Goal: Task Accomplishment & Management: Manage account settings

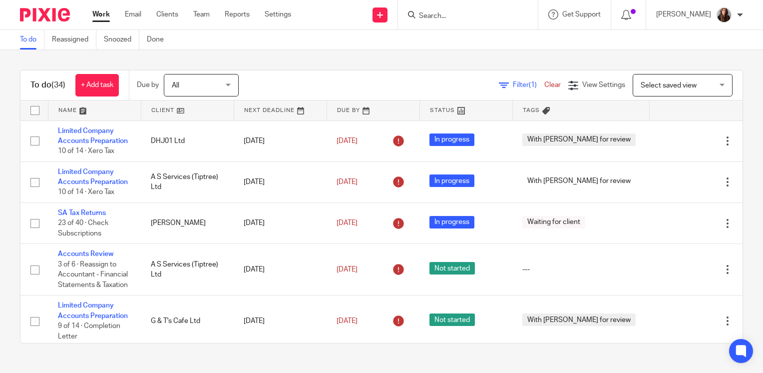
scroll to position [200, 0]
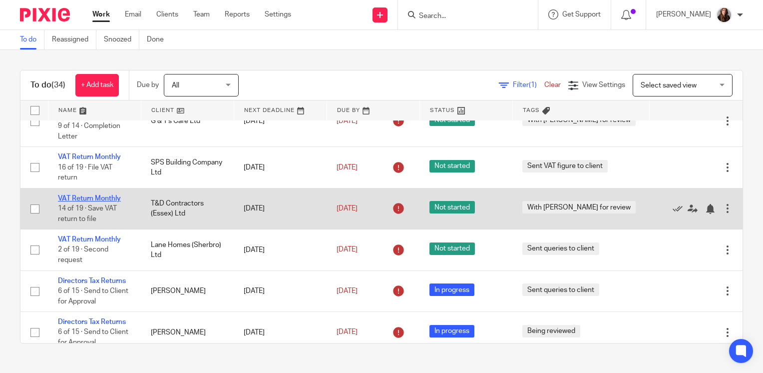
click at [102, 197] on link "VAT Return Monthly" at bounding box center [89, 198] width 63 height 7
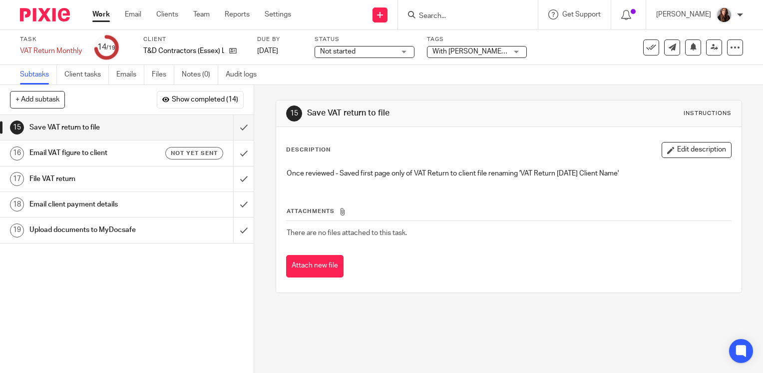
click at [398, 54] on div "Not started Not started" at bounding box center [365, 52] width 100 height 12
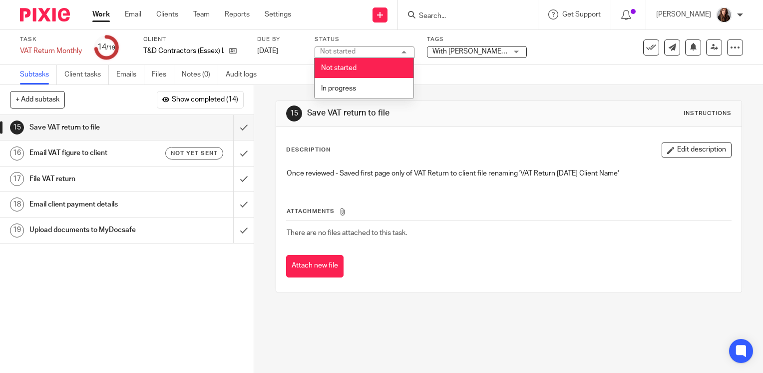
click at [472, 52] on span "With [PERSON_NAME] for review" at bounding box center [484, 51] width 103 height 7
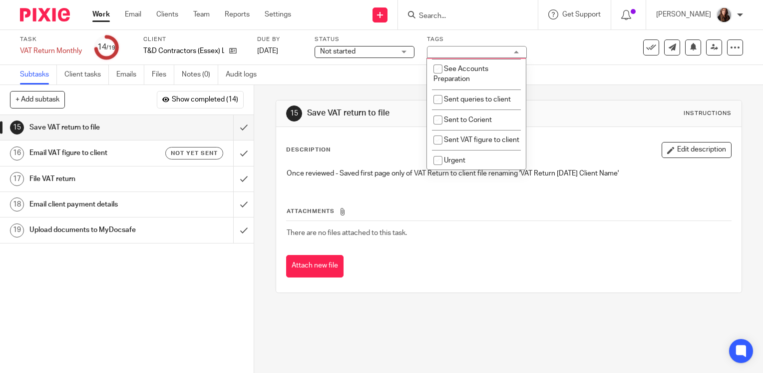
scroll to position [350, 0]
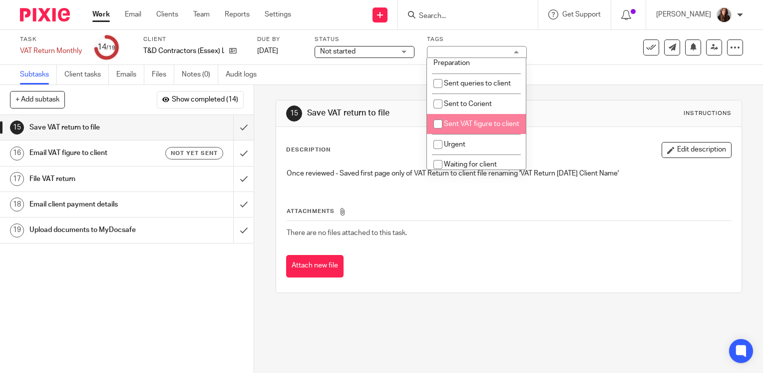
click at [438, 133] on input "checkbox" at bounding box center [438, 123] width 19 height 19
checkbox input "true"
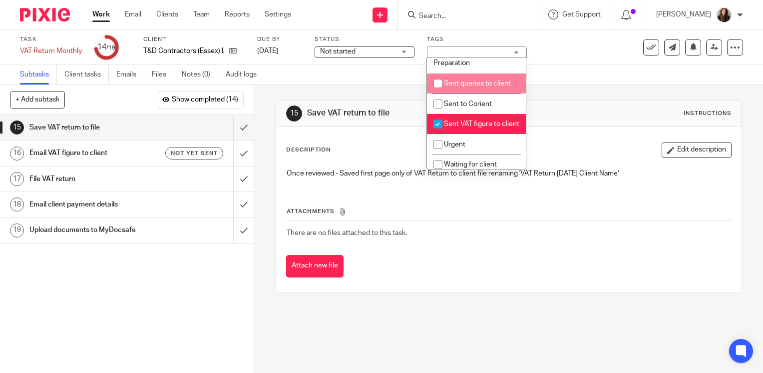
click at [575, 50] on div "Task VAT Return Monthly Save VAT Return Monthly 14 /19 Client T&D Contractors (…" at bounding box center [321, 47] width 603 height 24
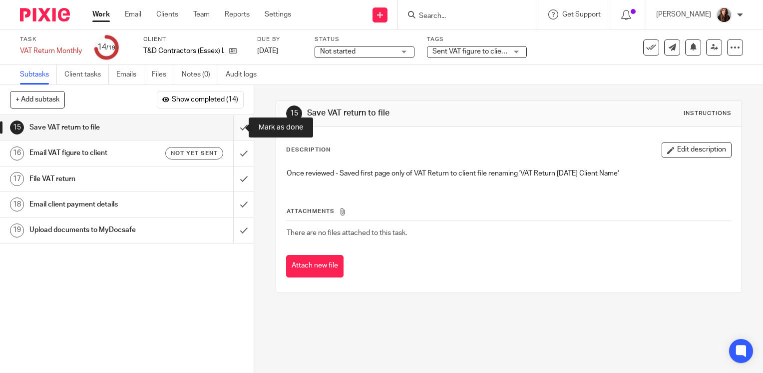
click at [236, 129] on input "submit" at bounding box center [127, 127] width 254 height 25
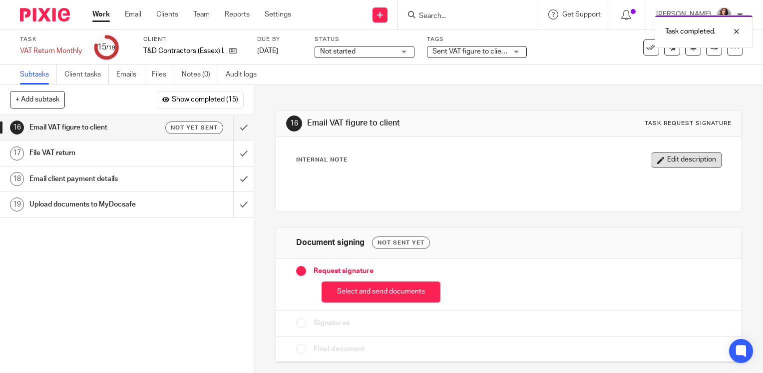
click at [658, 164] on button "Edit description" at bounding box center [687, 160] width 70 height 16
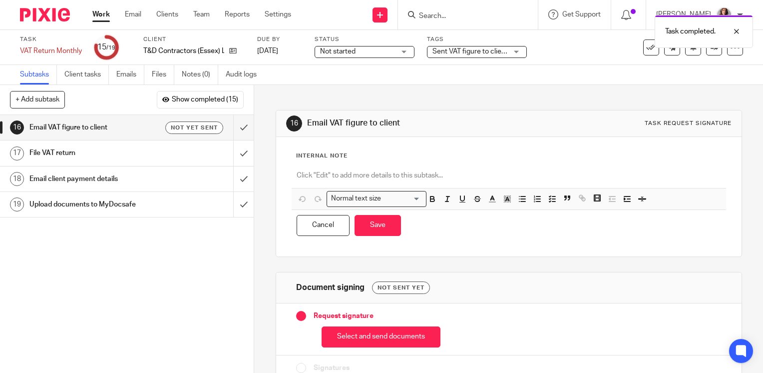
click at [362, 169] on div at bounding box center [509, 176] width 435 height 22
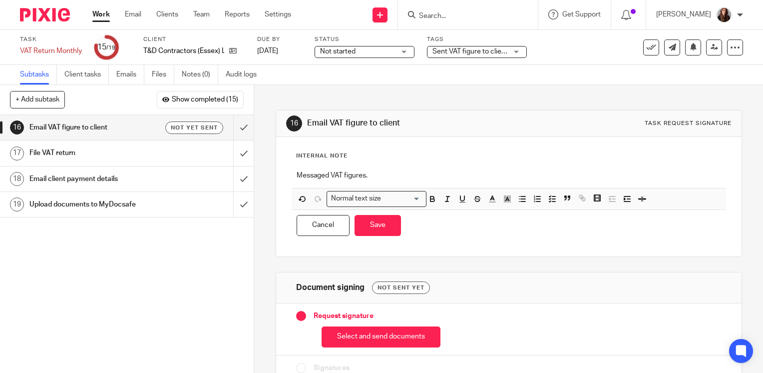
click at [289, 177] on div "Internal Note Messaged VAT figures. Normal text size Loading... Remove Edit Ins…" at bounding box center [509, 196] width 466 height 119
click at [292, 177] on div "Messaged VAT figures." at bounding box center [509, 176] width 435 height 22
click at [372, 228] on button "Save" at bounding box center [378, 225] width 46 height 21
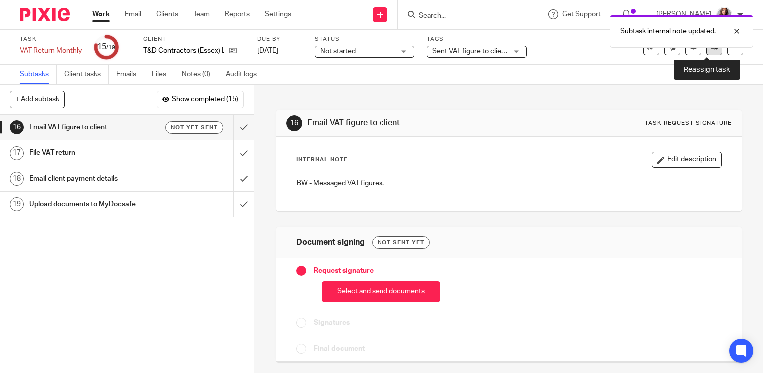
click at [706, 52] on link at bounding box center [714, 47] width 16 height 16
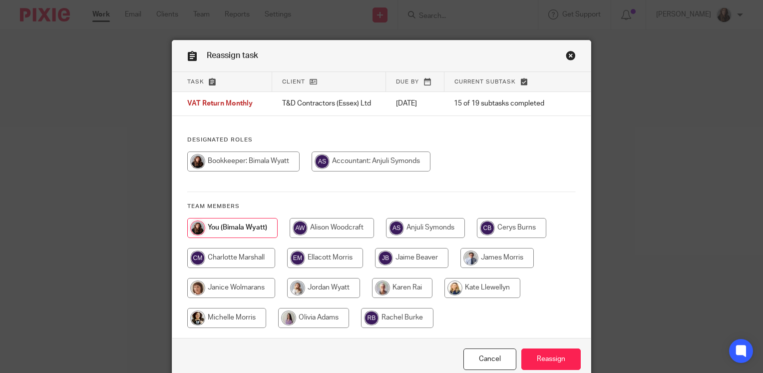
click at [435, 227] on input "radio" at bounding box center [425, 228] width 79 height 20
radio input "true"
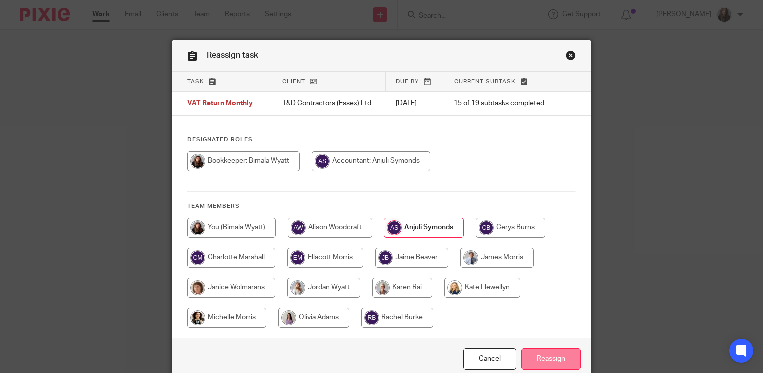
drag, startPoint x: 554, startPoint y: 359, endPoint x: 561, endPoint y: 358, distance: 7.2
click at [555, 359] on input "Reassign" at bounding box center [551, 358] width 59 height 21
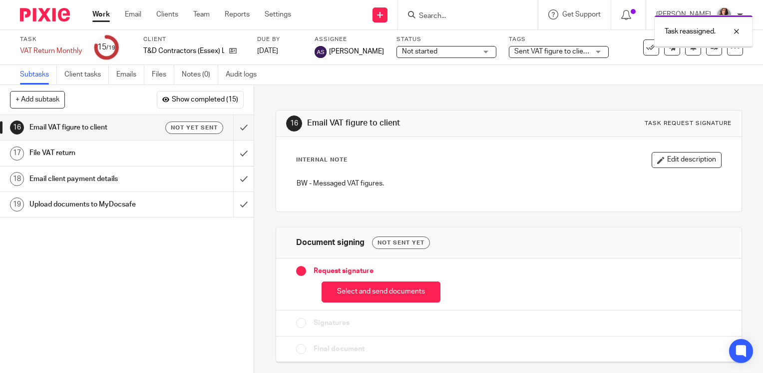
click at [99, 12] on link "Work" at bounding box center [100, 14] width 17 height 10
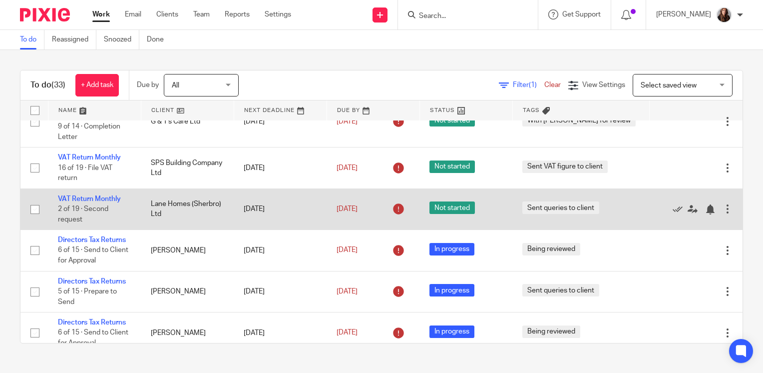
scroll to position [200, 0]
click at [98, 198] on link "VAT Return Monthly" at bounding box center [89, 198] width 63 height 7
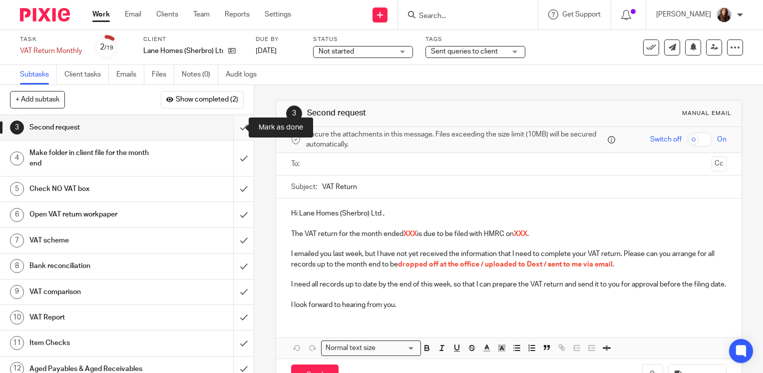
click at [232, 129] on input "submit" at bounding box center [127, 127] width 254 height 25
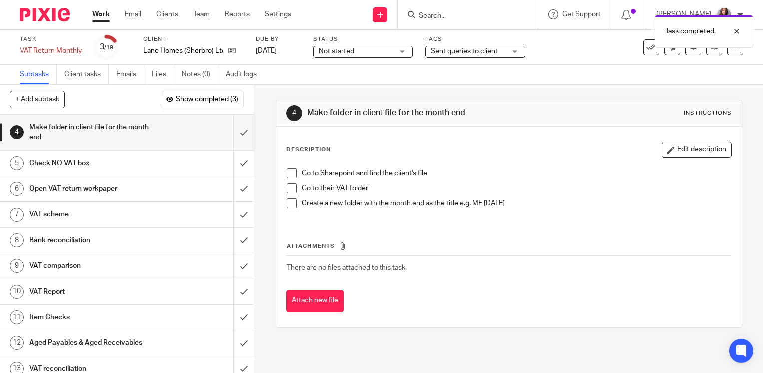
click at [282, 172] on div "Go to Sharepoint and find the client's file Go to their VAT folder Create a new…" at bounding box center [509, 191] width 455 height 57
click at [287, 172] on span at bounding box center [292, 173] width 10 height 10
drag, startPoint x: 287, startPoint y: 184, endPoint x: 290, endPoint y: 208, distance: 24.7
click at [287, 185] on span at bounding box center [292, 188] width 10 height 10
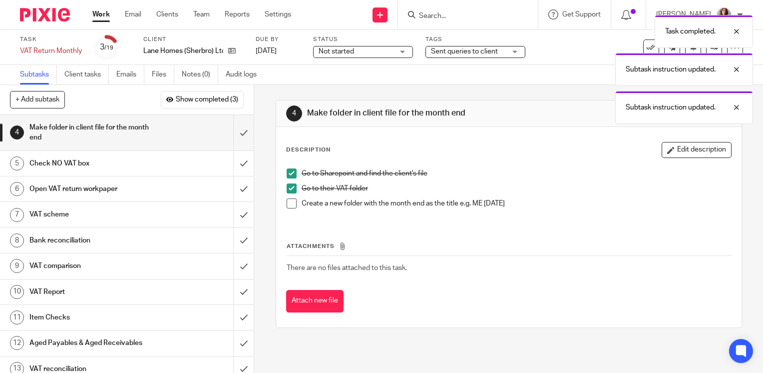
click at [290, 208] on li "Create a new folder with the month end as the title e.g. ME 31.05.22" at bounding box center [509, 205] width 445 height 15
click at [292, 207] on span at bounding box center [292, 203] width 10 height 10
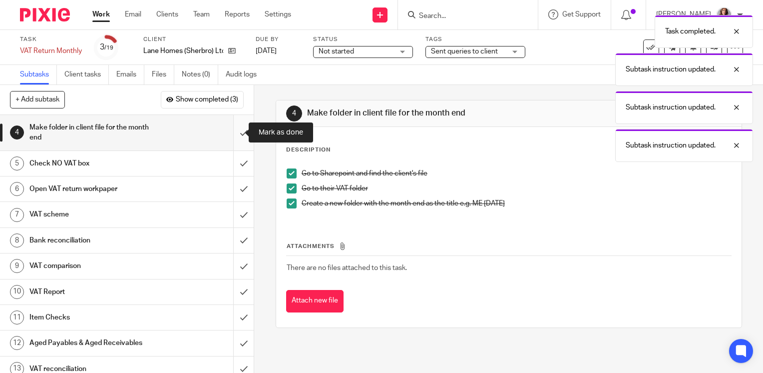
click at [234, 140] on input "submit" at bounding box center [127, 132] width 254 height 35
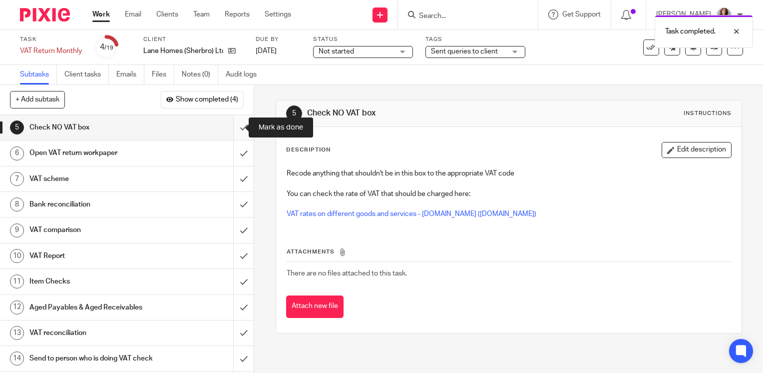
click at [232, 131] on input "submit" at bounding box center [127, 127] width 254 height 25
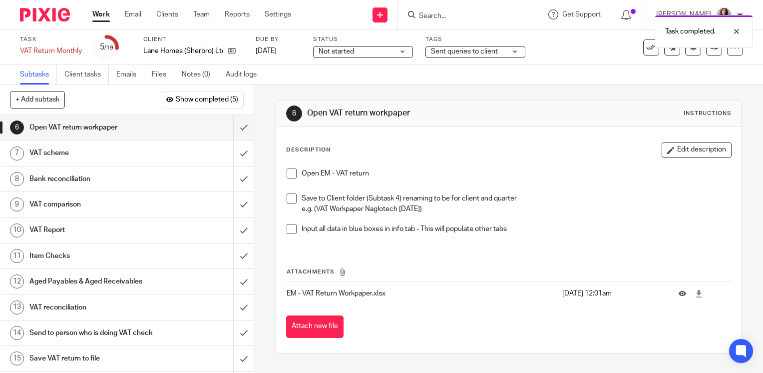
click at [283, 170] on div "Open EM - VAT return Save to Client folder (Subtask 4) renaming to be for clien…" at bounding box center [509, 204] width 455 height 83
click at [287, 173] on span at bounding box center [292, 173] width 10 height 10
click at [292, 199] on span at bounding box center [292, 198] width 10 height 10
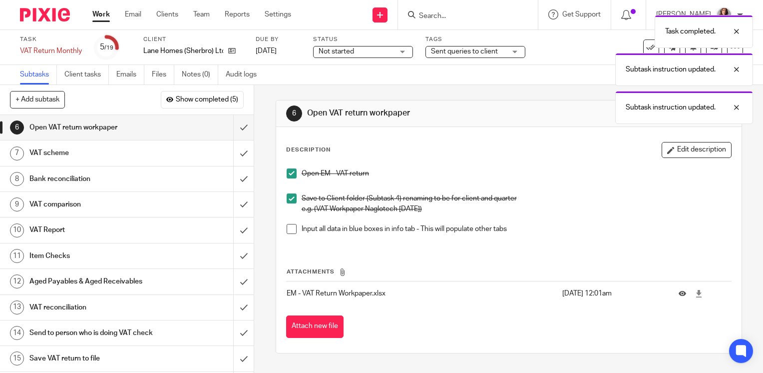
click at [289, 229] on span at bounding box center [292, 229] width 10 height 10
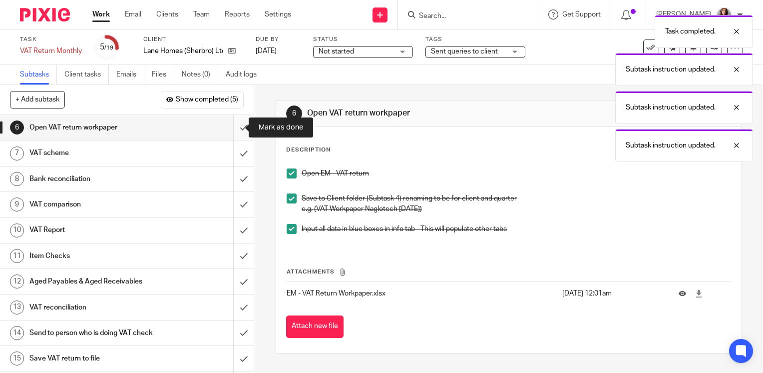
click at [232, 131] on input "submit" at bounding box center [127, 127] width 254 height 25
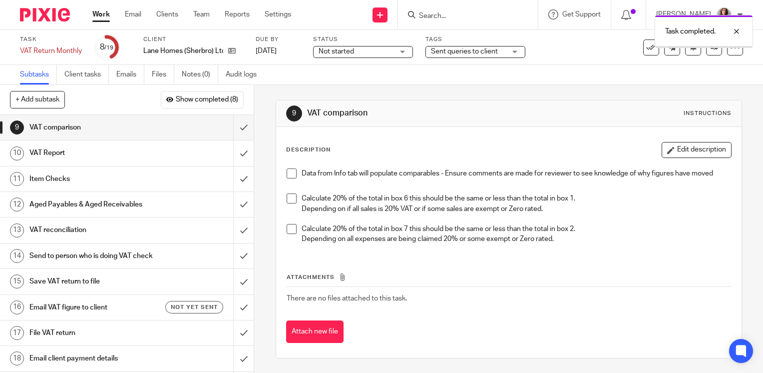
click at [283, 172] on div "Data from Info tab will populate comparables - Ensure comments are made for rev…" at bounding box center [509, 207] width 455 height 88
drag, startPoint x: 288, startPoint y: 170, endPoint x: 289, endPoint y: 183, distance: 13.0
click at [288, 170] on span at bounding box center [292, 173] width 10 height 10
click at [288, 197] on span at bounding box center [292, 198] width 10 height 10
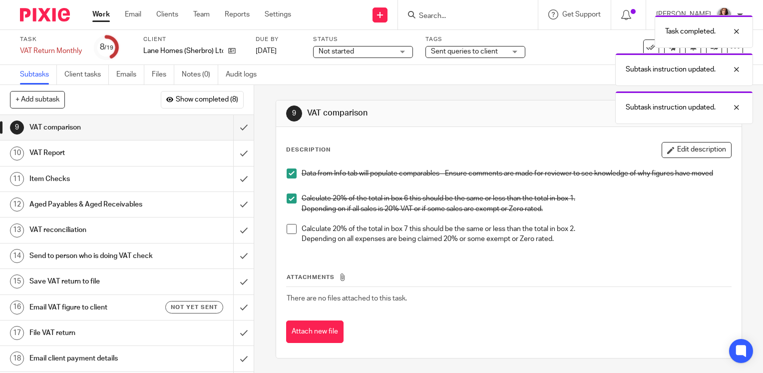
click at [288, 231] on span at bounding box center [292, 229] width 10 height 10
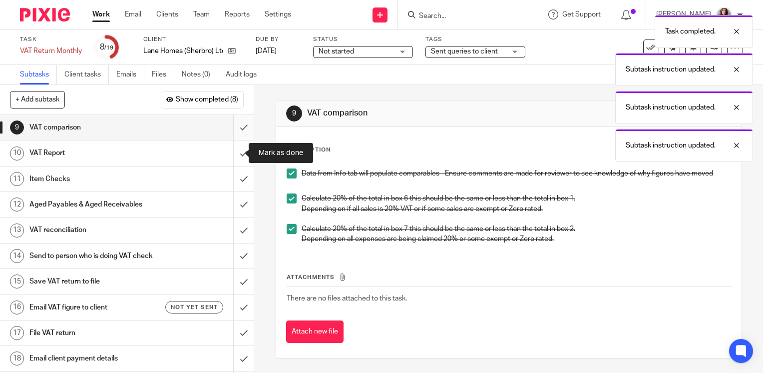
click at [232, 129] on input "submit" at bounding box center [127, 127] width 254 height 25
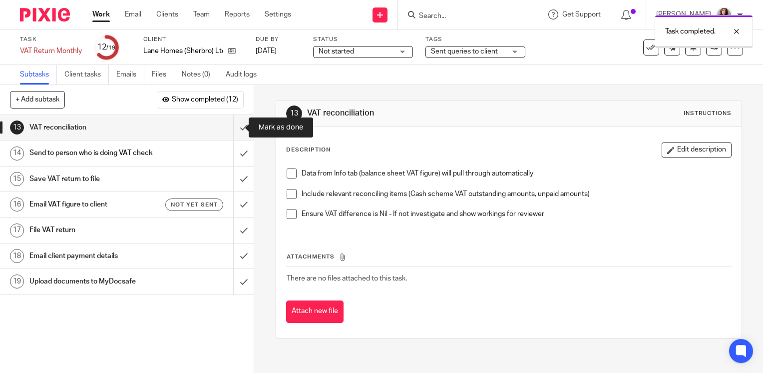
click at [233, 132] on input "submit" at bounding box center [127, 127] width 254 height 25
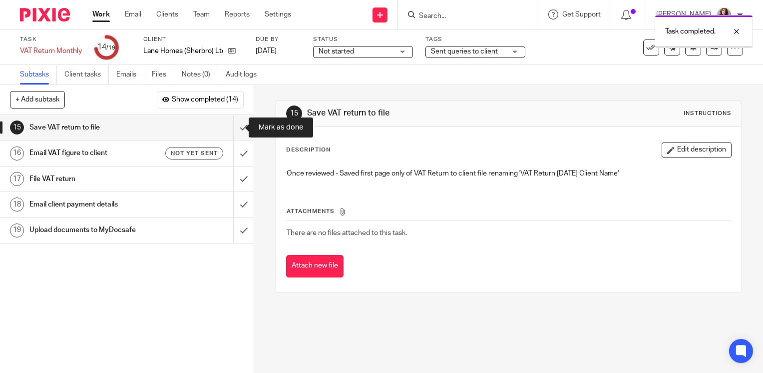
click at [233, 132] on input "submit" at bounding box center [127, 127] width 254 height 25
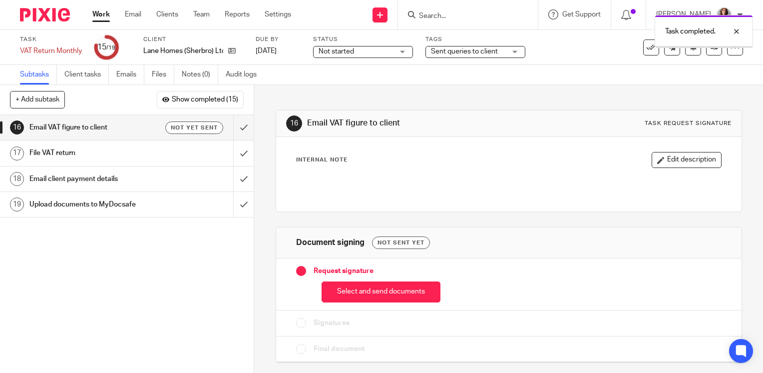
drag, startPoint x: 489, startPoint y: 55, endPoint x: 491, endPoint y: 98, distance: 43.5
click at [490, 55] on span "Sent queries to client" at bounding box center [468, 51] width 75 height 10
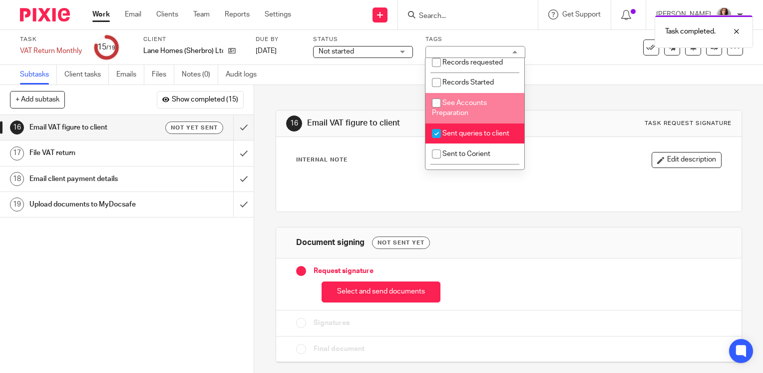
scroll to position [350, 0]
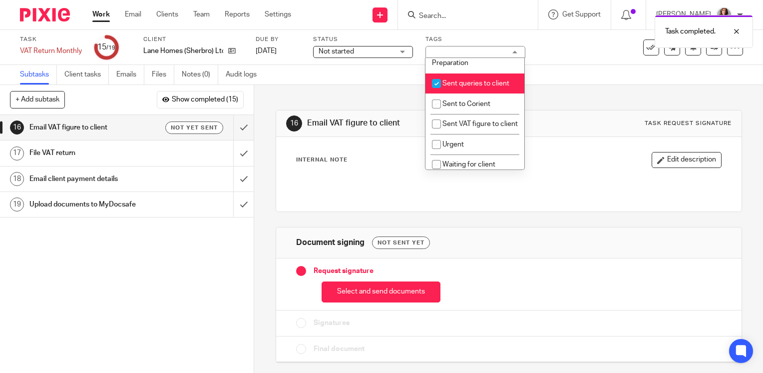
click at [442, 93] on input "checkbox" at bounding box center [436, 83] width 19 height 19
checkbox input "false"
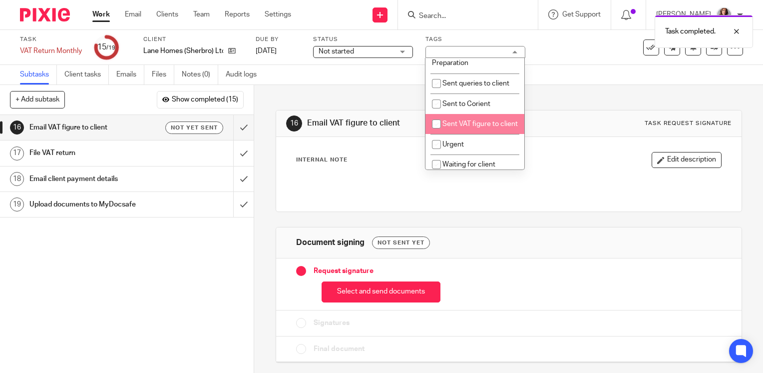
click at [435, 133] on input "checkbox" at bounding box center [436, 123] width 19 height 19
checkbox input "true"
click at [301, 189] on div at bounding box center [509, 184] width 435 height 22
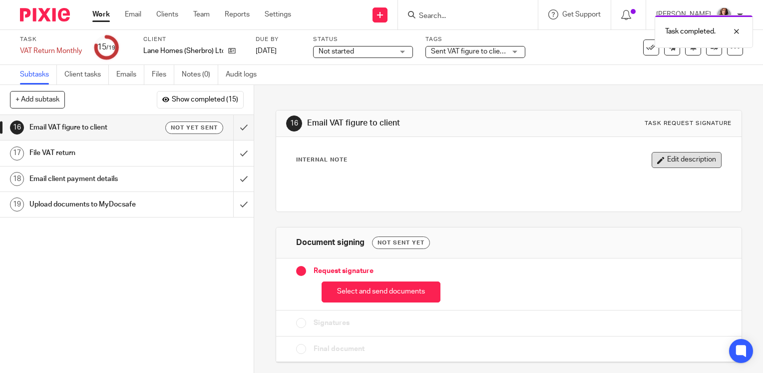
click at [652, 158] on button "Edit description" at bounding box center [687, 160] width 70 height 16
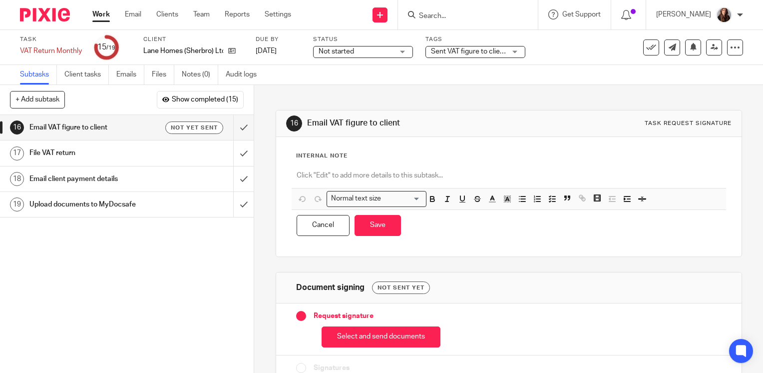
click at [403, 177] on p at bounding box center [509, 175] width 425 height 10
drag, startPoint x: 364, startPoint y: 235, endPoint x: 374, endPoint y: 234, distance: 10.0
click at [364, 235] on div "Cancel Save" at bounding box center [509, 225] width 435 height 31
click at [370, 221] on button "Save" at bounding box center [378, 225] width 46 height 21
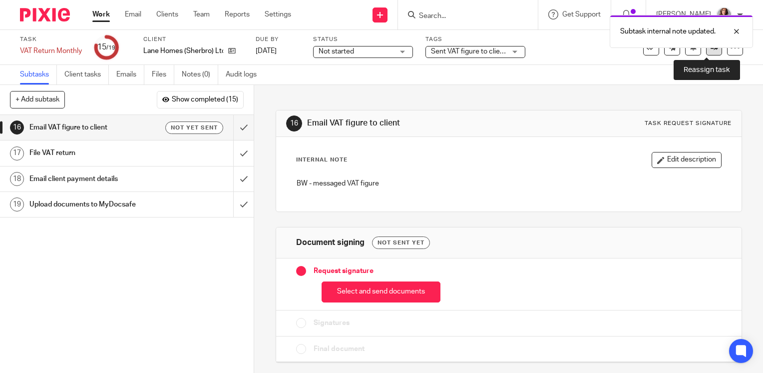
click at [706, 52] on link at bounding box center [714, 47] width 16 height 16
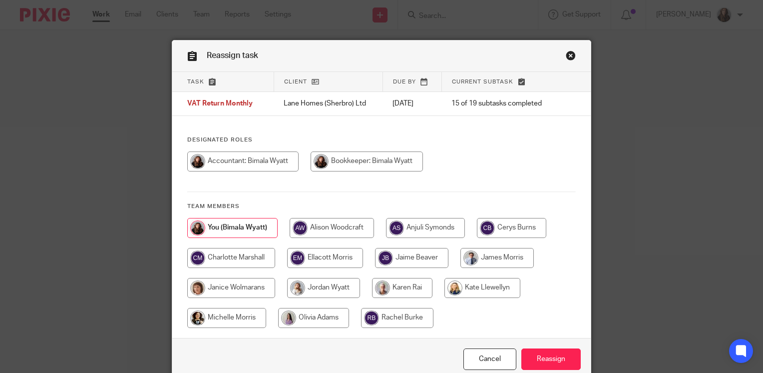
drag, startPoint x: 436, startPoint y: 225, endPoint x: 470, endPoint y: 271, distance: 57.1
click at [436, 225] on input "radio" at bounding box center [425, 228] width 79 height 20
radio input "true"
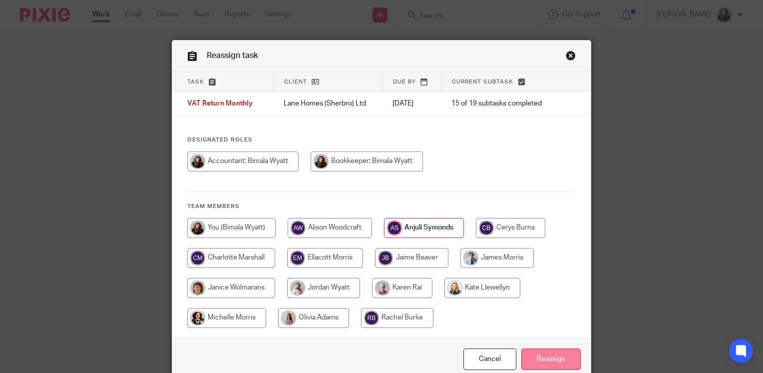
click at [554, 361] on input "Reassign" at bounding box center [551, 358] width 59 height 21
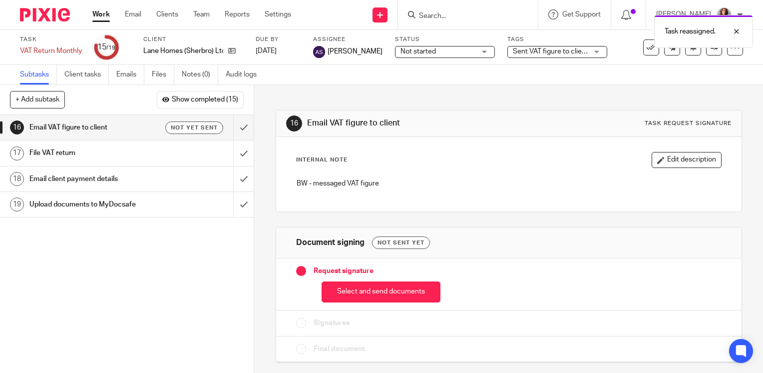
click at [103, 11] on link "Work" at bounding box center [100, 14] width 17 height 10
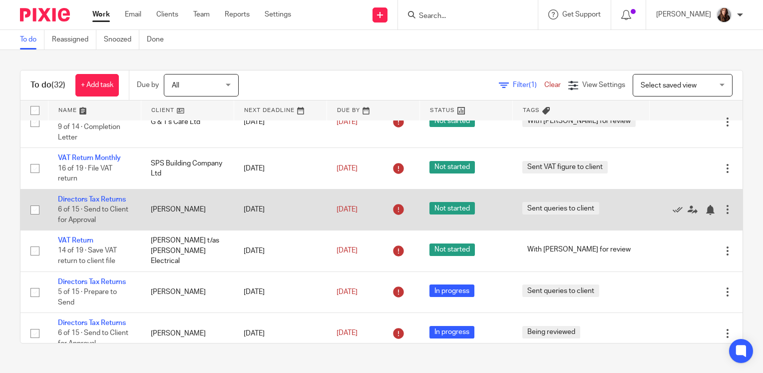
scroll to position [200, 0]
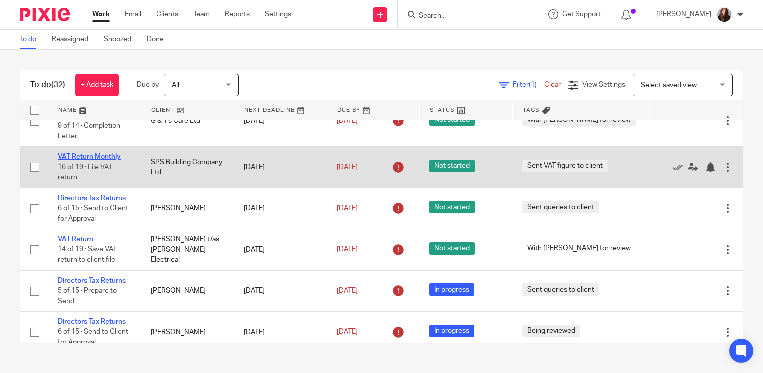
click at [108, 160] on link "VAT Return Monthly" at bounding box center [89, 156] width 63 height 7
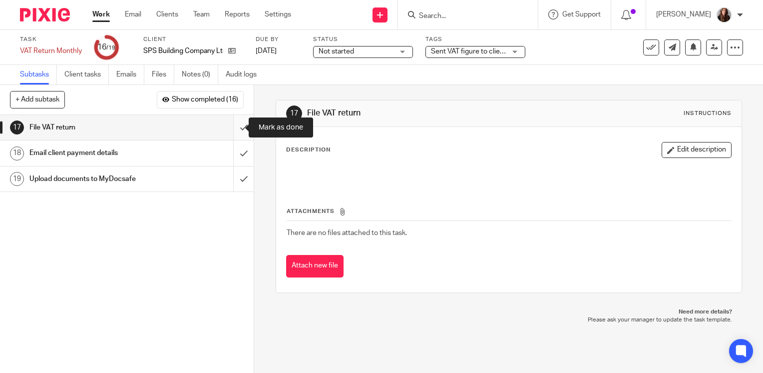
click at [234, 125] on input "submit" at bounding box center [127, 127] width 254 height 25
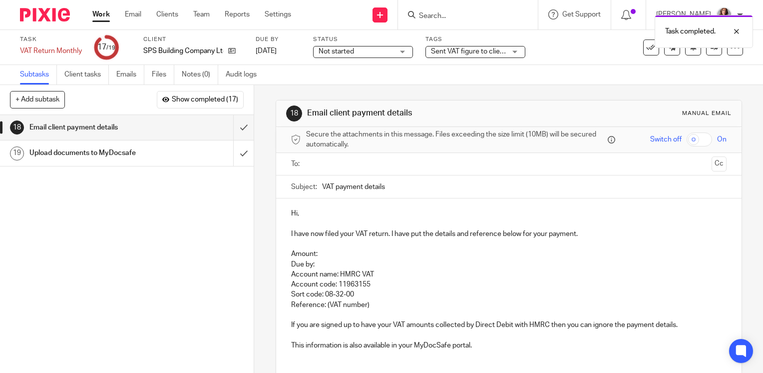
click at [374, 158] on input "text" at bounding box center [509, 163] width 398 height 11
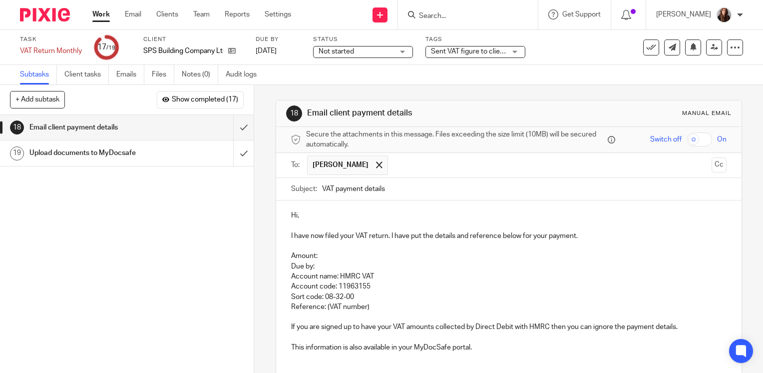
click at [343, 219] on p "Hi," at bounding box center [509, 215] width 436 height 10
click at [580, 234] on p "I have now filed your VAT return. I have put the details and reference below fo…" at bounding box center [509, 236] width 436 height 10
drag, startPoint x: 580, startPoint y: 234, endPoint x: 391, endPoint y: 234, distance: 189.3
click at [391, 234] on p "I have now filed your VAT return. I have put the details and reference below fo…" at bounding box center [509, 236] width 436 height 10
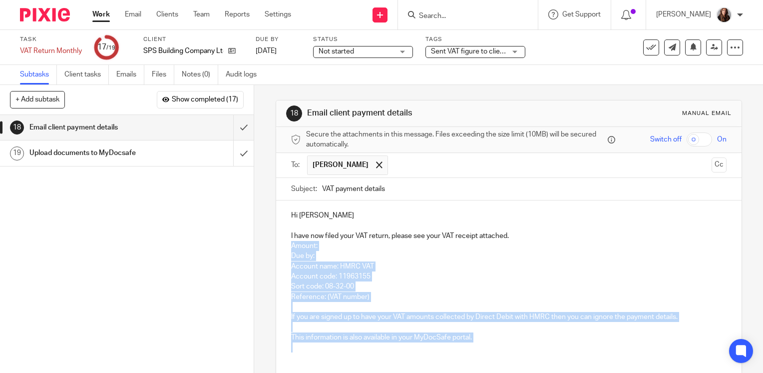
drag, startPoint x: 284, startPoint y: 245, endPoint x: 610, endPoint y: 344, distance: 340.7
click at [609, 344] on div "Hi Sean I have now filed your VAT return, please see your VAT receipt attached.…" at bounding box center [509, 279] width 466 height 159
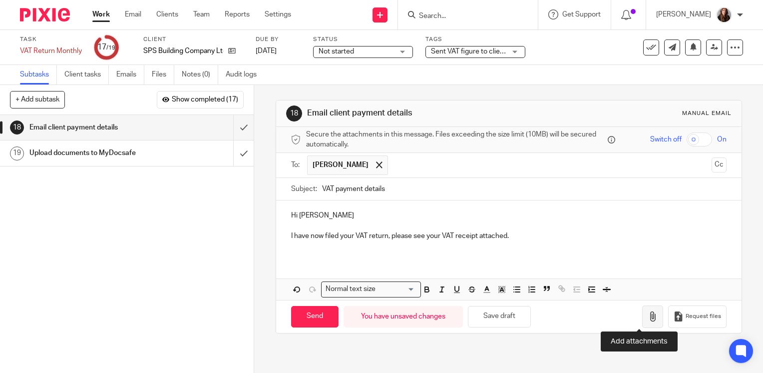
click at [648, 318] on icon "button" at bounding box center [653, 316] width 10 height 10
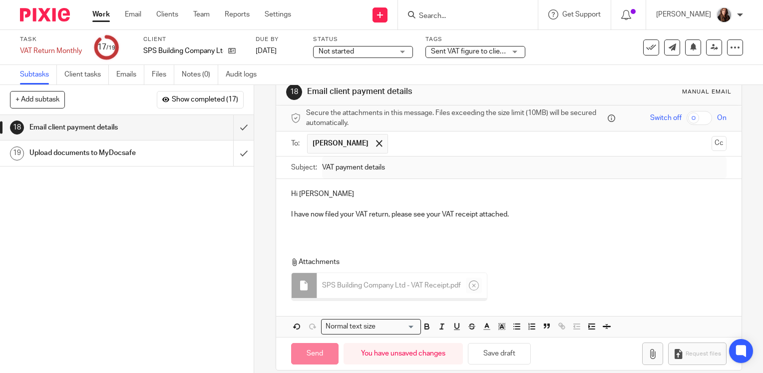
scroll to position [32, 0]
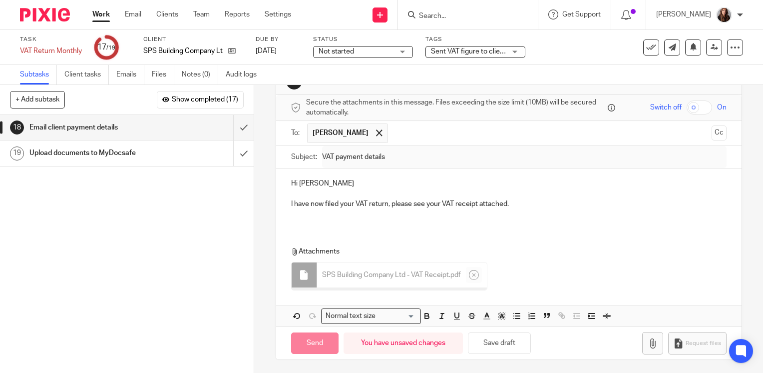
click at [570, 204] on p "I have now filed your VAT return, please see your VAT receipt attached." at bounding box center [509, 204] width 436 height 10
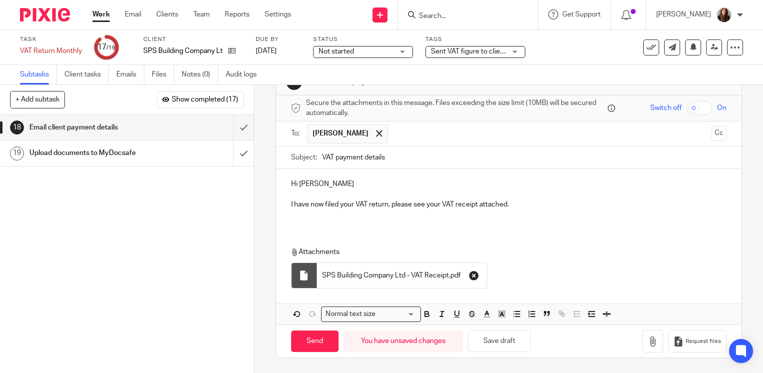
scroll to position [29, 0]
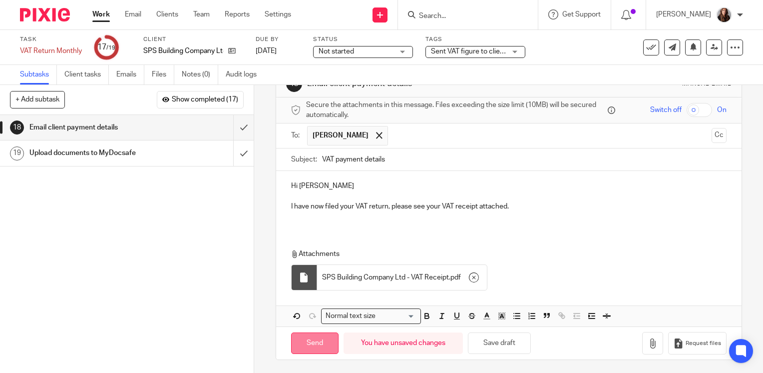
click at [314, 342] on input "Send" at bounding box center [314, 342] width 47 height 21
type input "Sent"
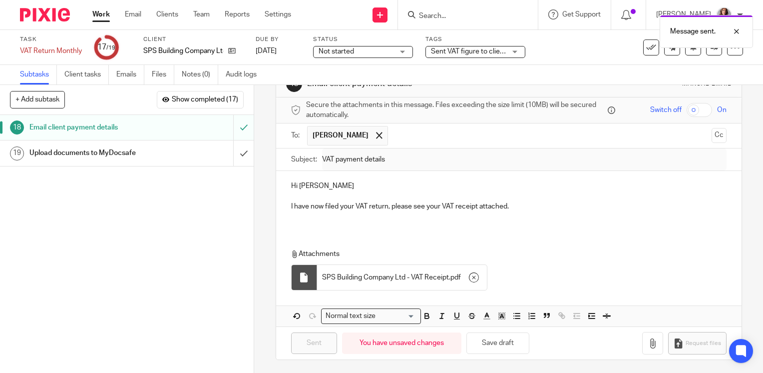
click at [511, 51] on div "Sent VAT figure to client" at bounding box center [476, 52] width 100 height 12
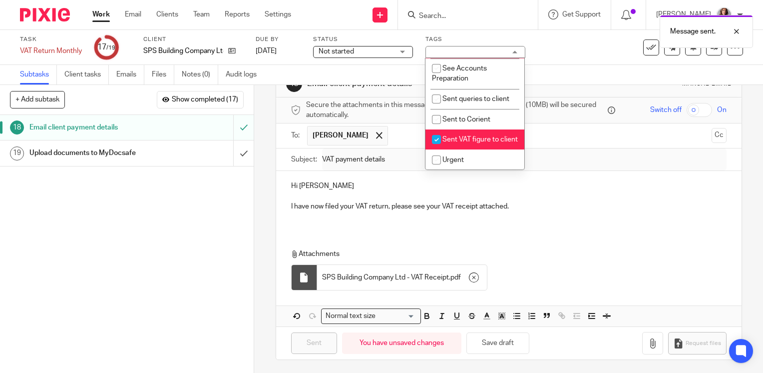
scroll to position [400, 0]
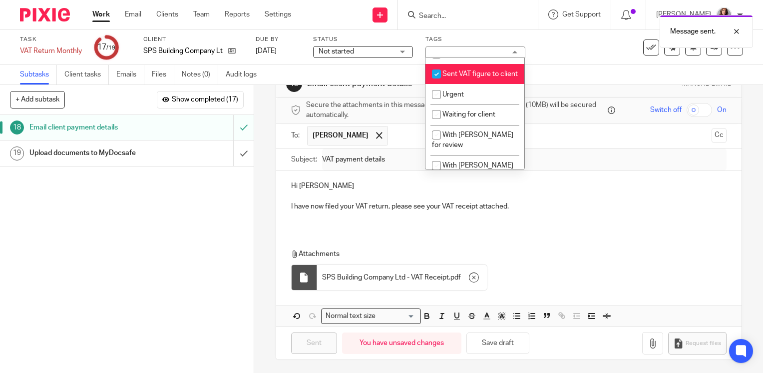
click at [437, 83] on input "checkbox" at bounding box center [436, 73] width 19 height 19
checkbox input "false"
click at [258, 203] on div "18 Email client payment details Manual email Secure the attachments in this mes…" at bounding box center [508, 229] width 509 height 288
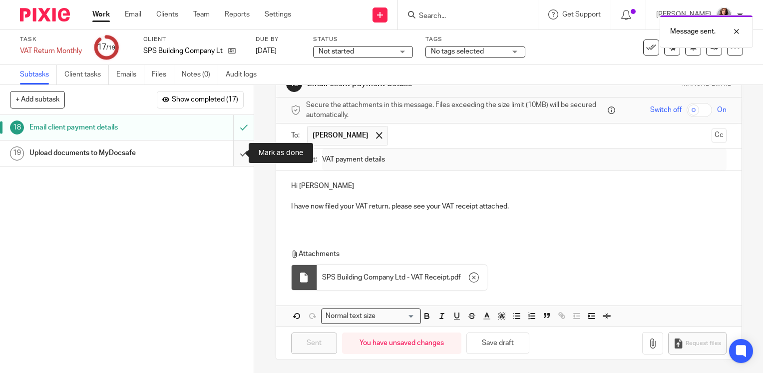
click at [236, 154] on input "submit" at bounding box center [127, 152] width 254 height 25
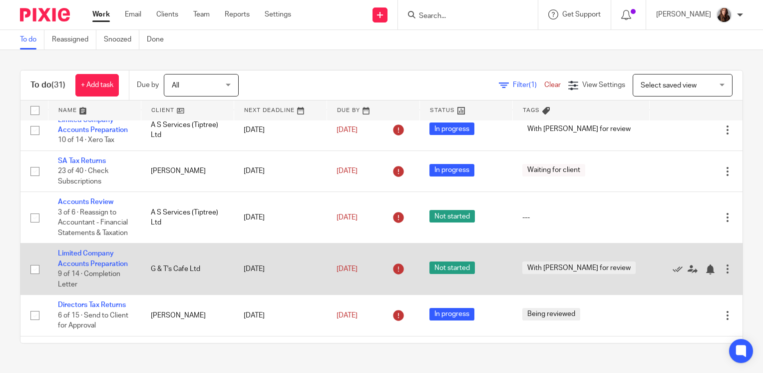
scroll to position [150, 0]
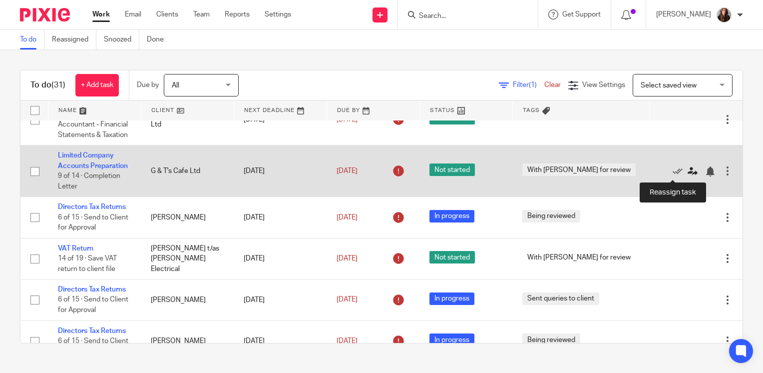
click at [688, 171] on icon at bounding box center [693, 171] width 10 height 10
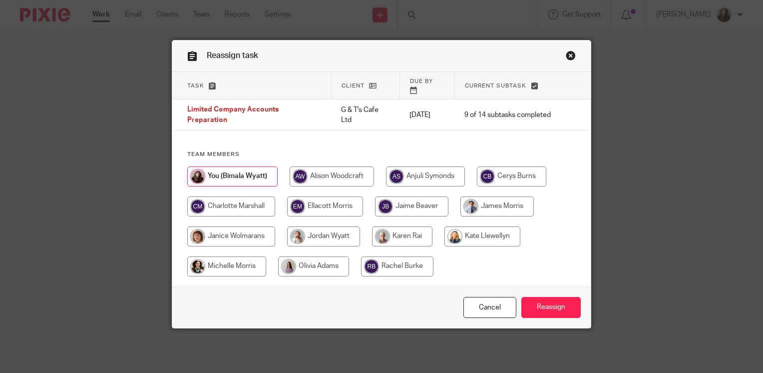
click at [448, 168] on input "radio" at bounding box center [425, 176] width 79 height 20
radio input "true"
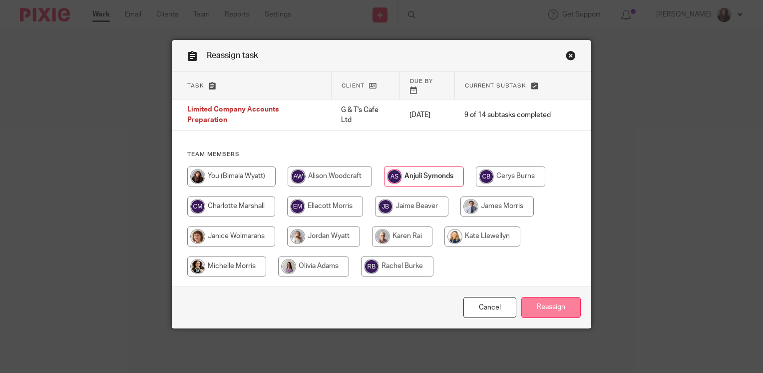
click at [548, 299] on input "Reassign" at bounding box center [551, 307] width 59 height 21
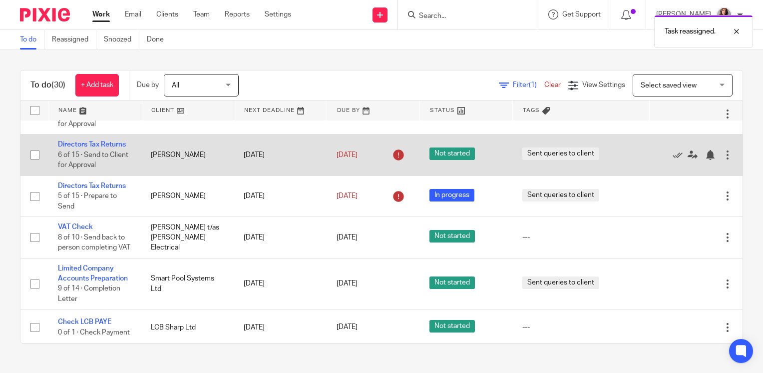
scroll to position [350, 0]
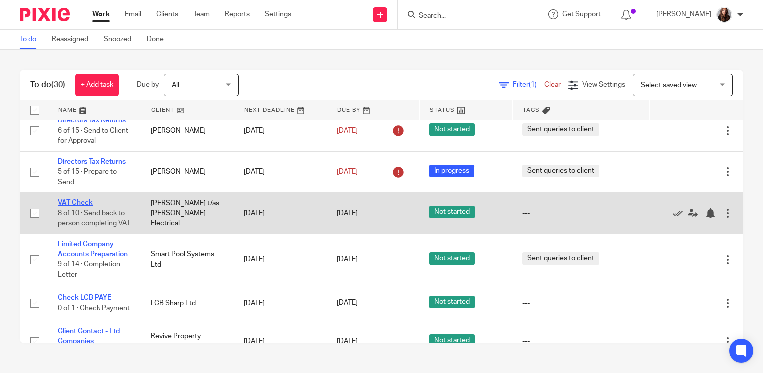
click at [72, 205] on link "VAT Check" at bounding box center [75, 202] width 35 height 7
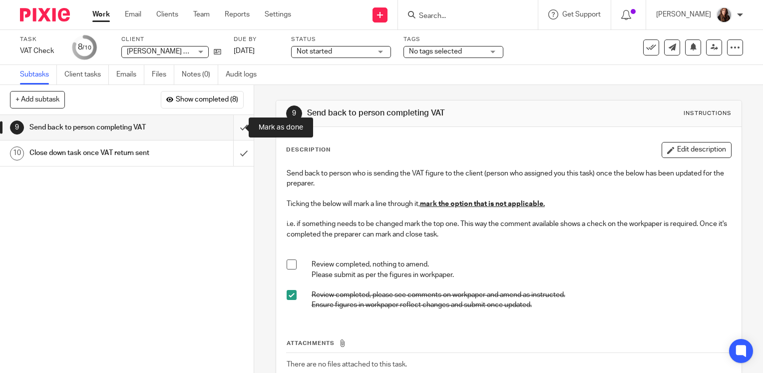
click at [231, 127] on input "submit" at bounding box center [127, 127] width 254 height 25
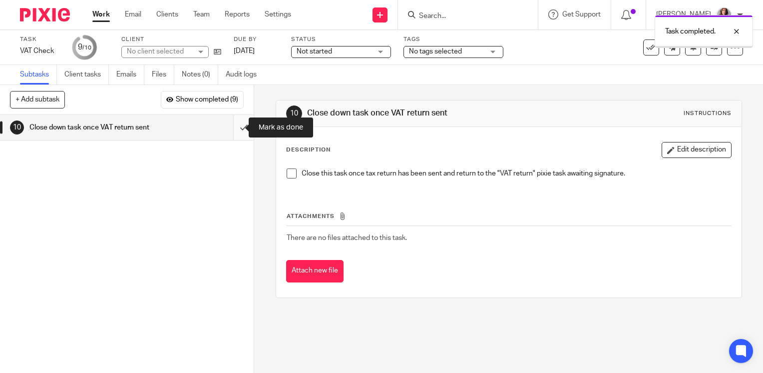
click at [231, 131] on input "submit" at bounding box center [127, 127] width 254 height 25
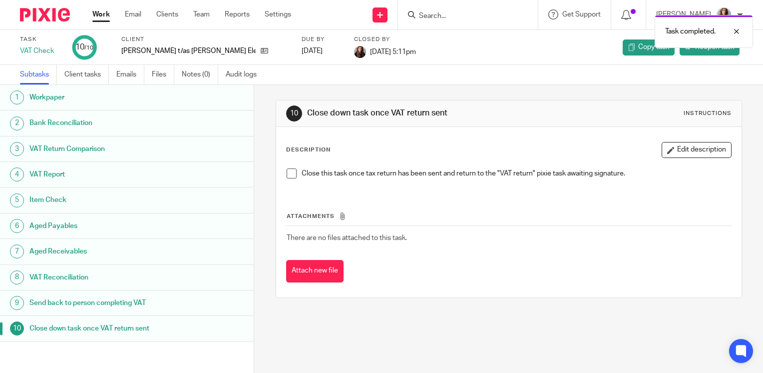
drag, startPoint x: 98, startPoint y: 15, endPoint x: 108, endPoint y: 17, distance: 10.1
click at [98, 15] on link "Work" at bounding box center [100, 14] width 17 height 10
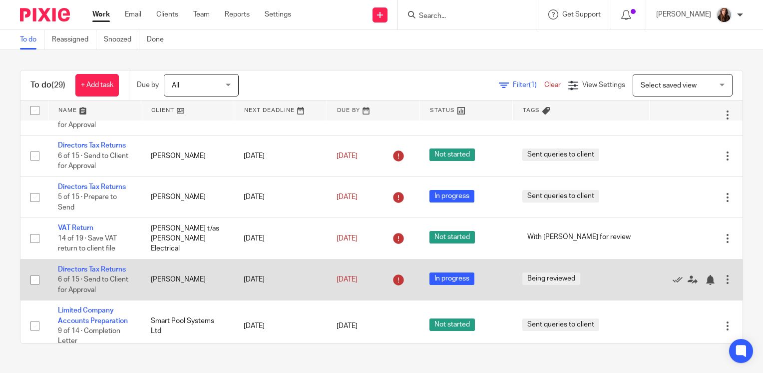
scroll to position [300, 0]
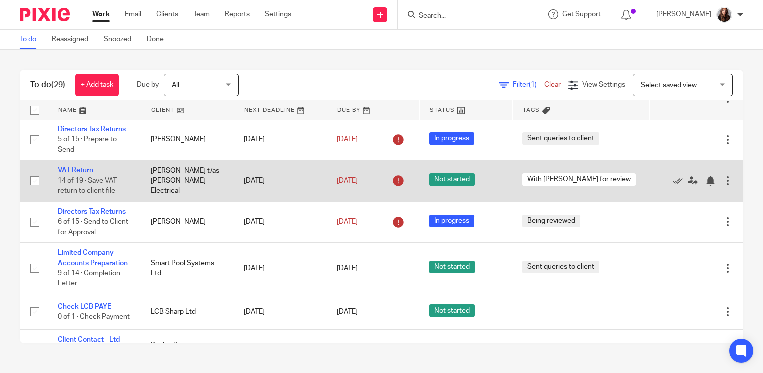
click at [78, 171] on link "VAT Return" at bounding box center [75, 170] width 35 height 7
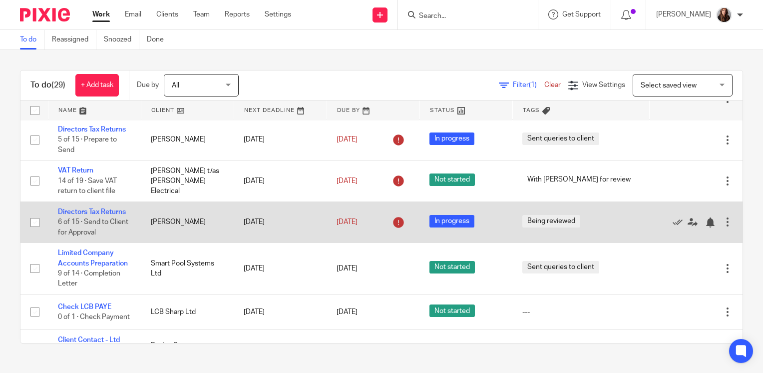
scroll to position [312, 0]
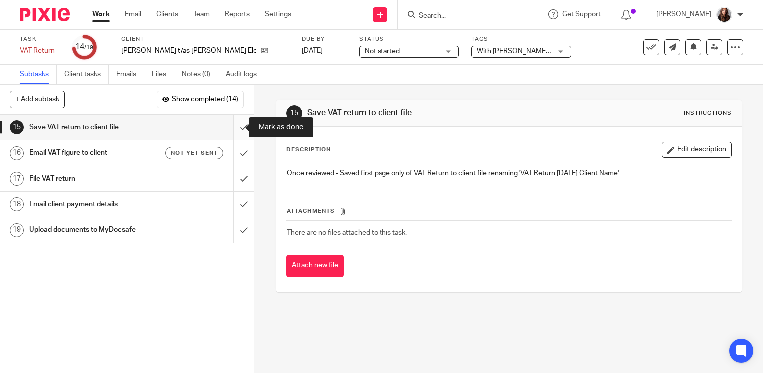
click at [236, 126] on input "submit" at bounding box center [127, 127] width 254 height 25
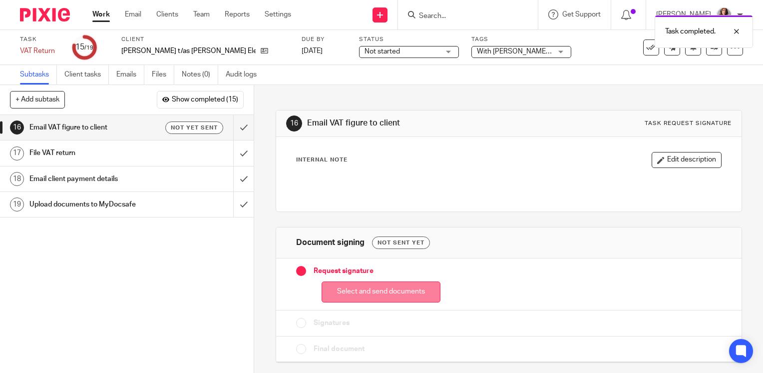
click at [375, 295] on button "Select and send documents" at bounding box center [381, 291] width 119 height 21
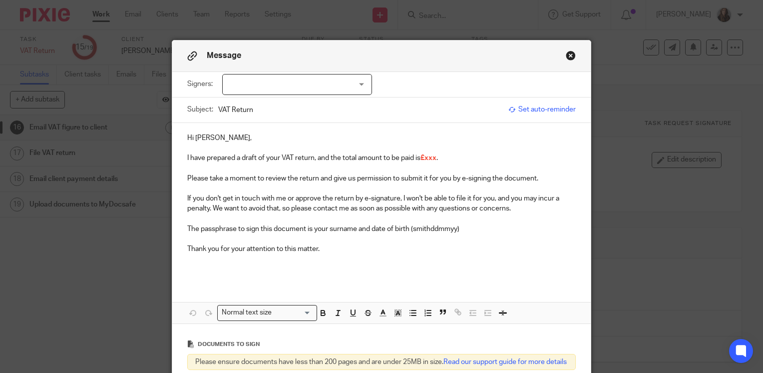
click at [275, 85] on div at bounding box center [297, 84] width 150 height 21
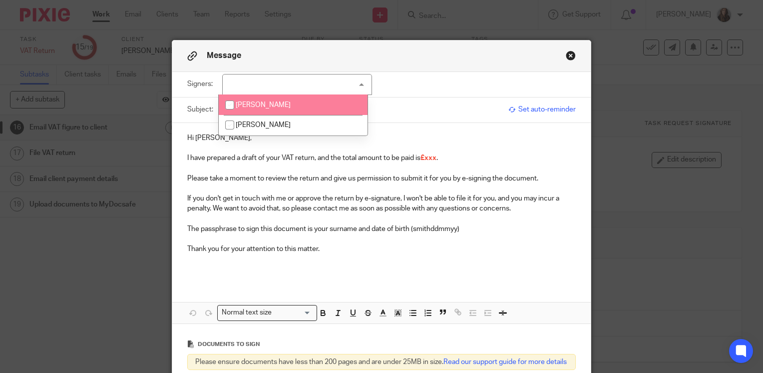
click at [290, 98] on li "Ricky Fenton" at bounding box center [293, 104] width 149 height 20
checkbox input "true"
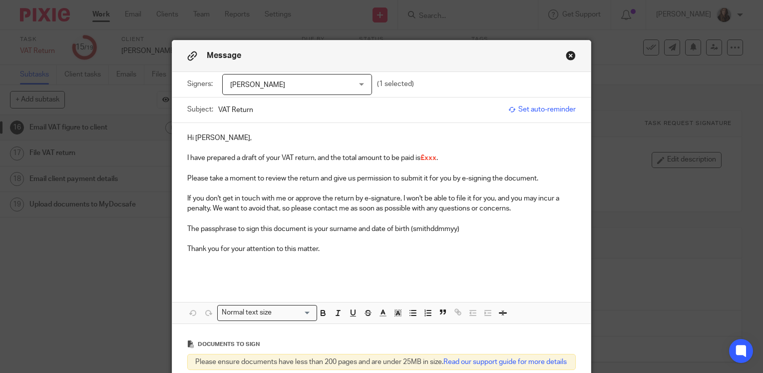
click at [424, 115] on input "VAT Return" at bounding box center [360, 109] width 285 height 22
type input "VAT Return QE 31.07.2025"
click at [460, 160] on p "I have prepared a draft of your VAT return, and the total amount to be paid is …" at bounding box center [381, 158] width 389 height 10
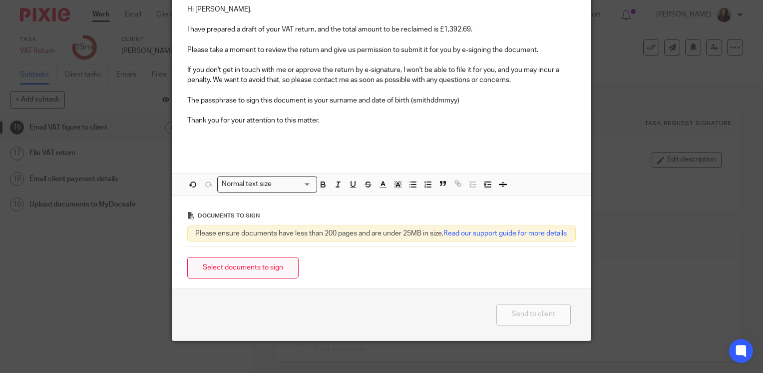
scroll to position [144, 0]
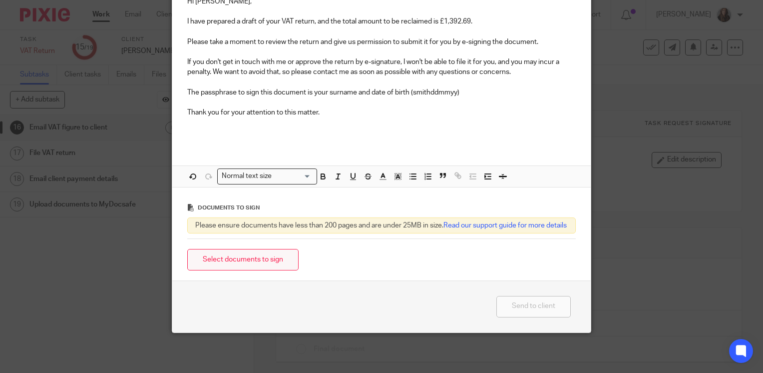
click at [254, 261] on button "Select documents to sign" at bounding box center [242, 259] width 111 height 21
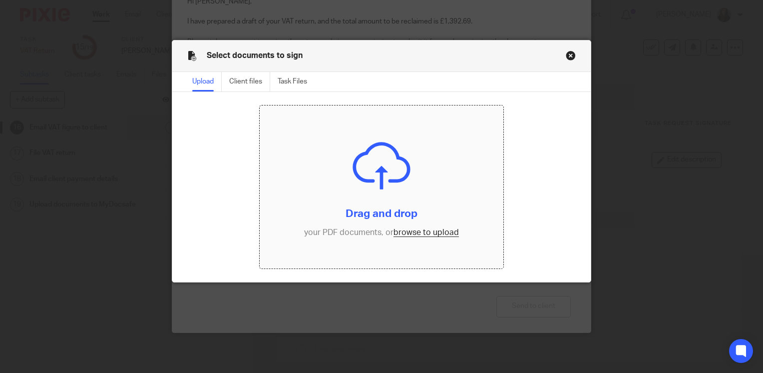
click at [411, 204] on input "file" at bounding box center [381, 186] width 243 height 163
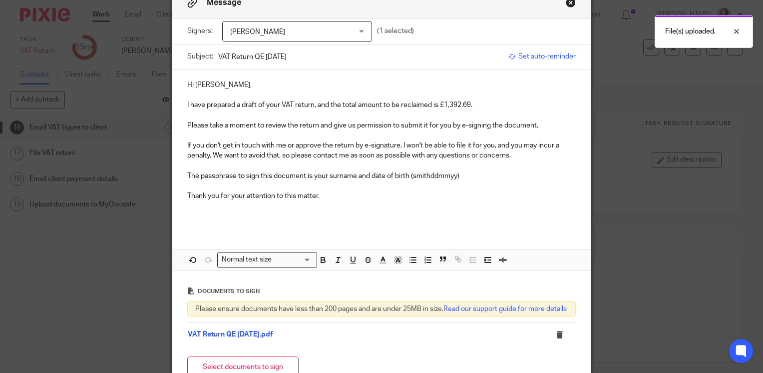
scroll to position [0, 0]
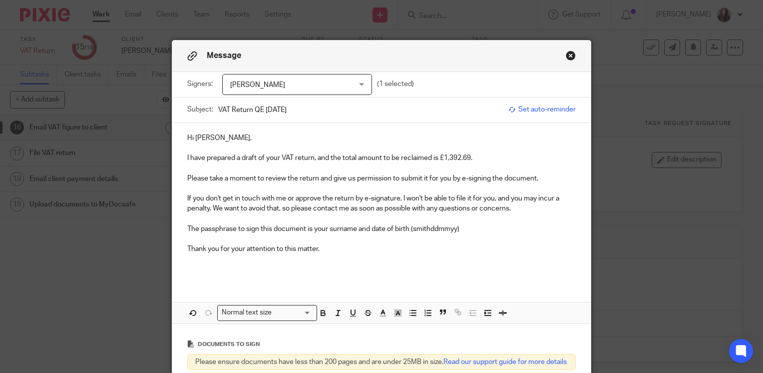
click at [436, 157] on p "I have prepared a draft of your VAT return, and the total amount to be reclaime…" at bounding box center [381, 158] width 389 height 10
click at [450, 256] on p at bounding box center [381, 264] width 389 height 20
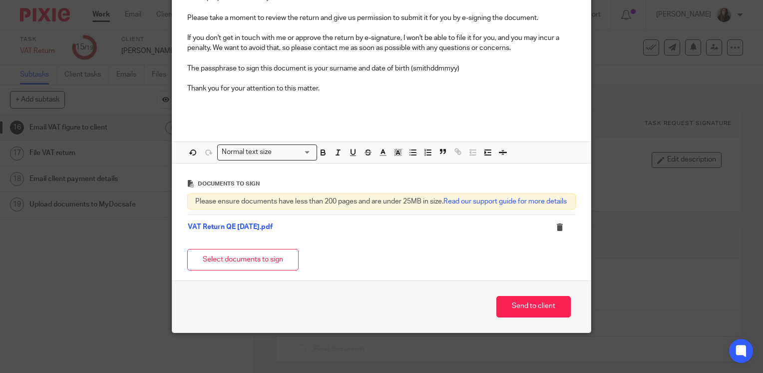
scroll to position [168, 0]
click at [535, 306] on button "Send to client" at bounding box center [534, 306] width 74 height 21
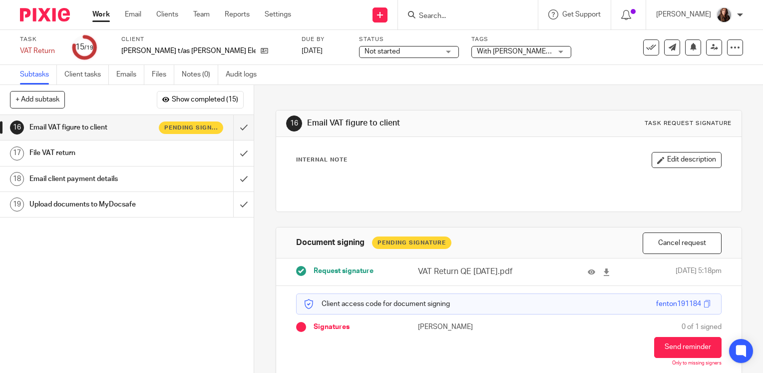
click at [514, 53] on div "With [PERSON_NAME] for review" at bounding box center [522, 52] width 100 height 12
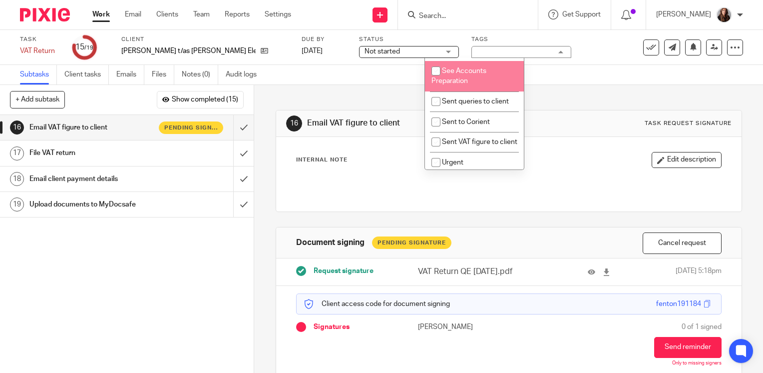
scroll to position [350, 0]
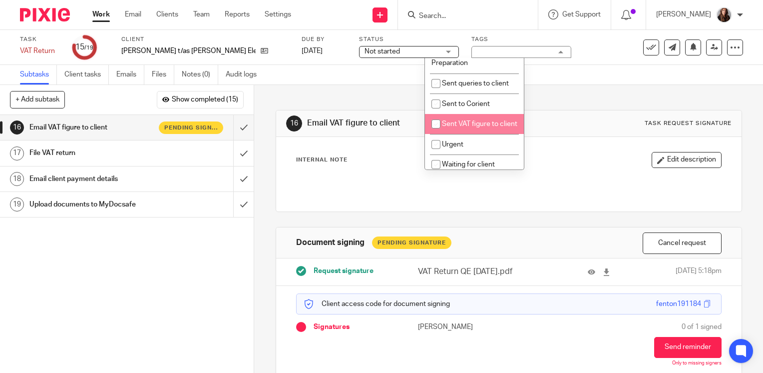
drag, startPoint x: 438, startPoint y: 139, endPoint x: 445, endPoint y: 133, distance: 9.6
click at [438, 133] on input "checkbox" at bounding box center [436, 123] width 19 height 19
checkbox input "true"
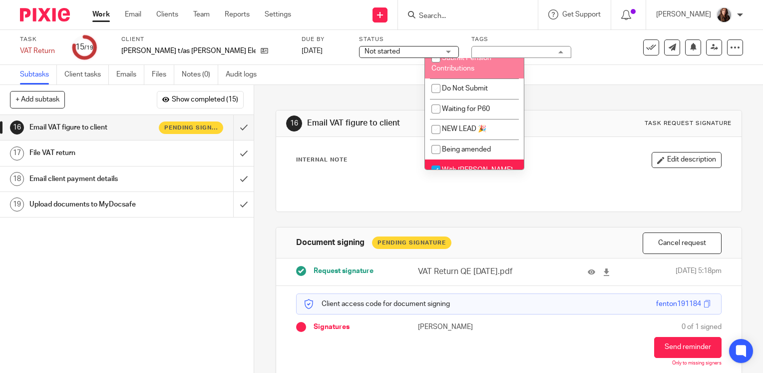
scroll to position [699, 0]
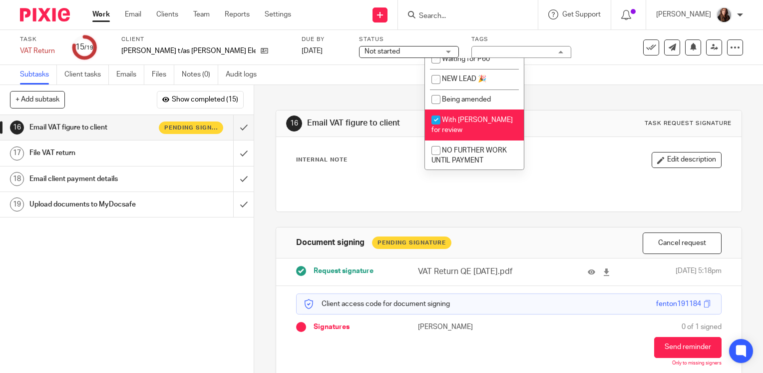
click at [439, 128] on input "checkbox" at bounding box center [436, 119] width 19 height 19
checkbox input "false"
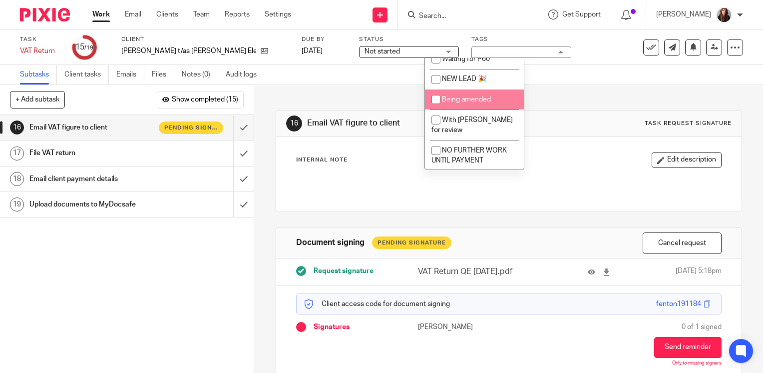
click at [579, 78] on div "Subtasks Client tasks Emails Files Notes (0) Audit logs" at bounding box center [381, 75] width 763 height 20
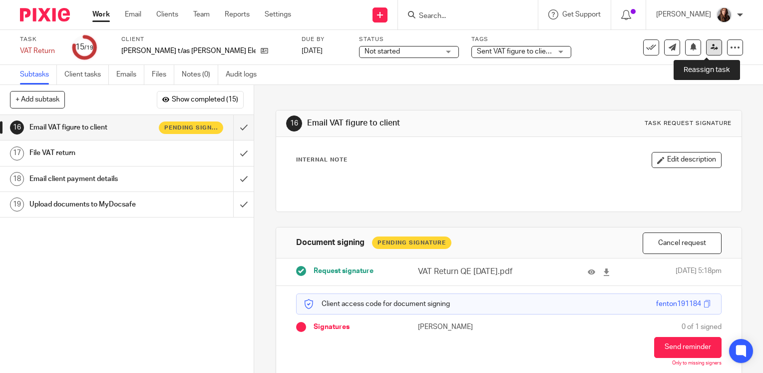
click at [707, 51] on link at bounding box center [714, 47] width 16 height 16
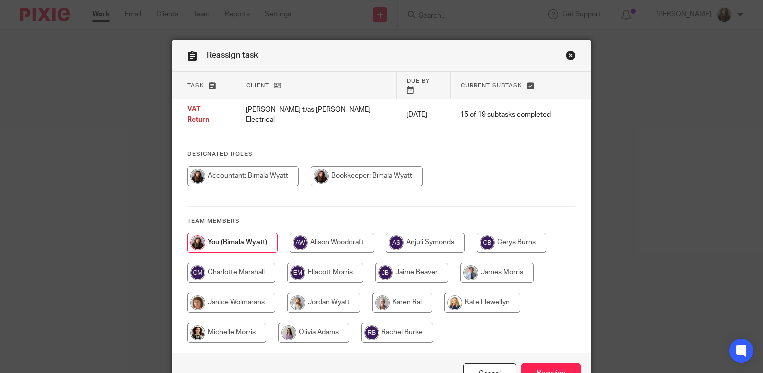
click at [321, 293] on input "radio" at bounding box center [323, 303] width 73 height 20
radio input "true"
click at [562, 363] on input "Reassign" at bounding box center [551, 373] width 59 height 21
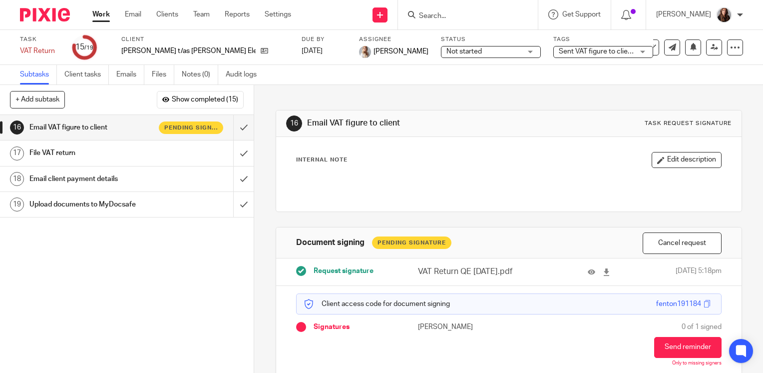
click at [95, 13] on link "Work" at bounding box center [100, 14] width 17 height 10
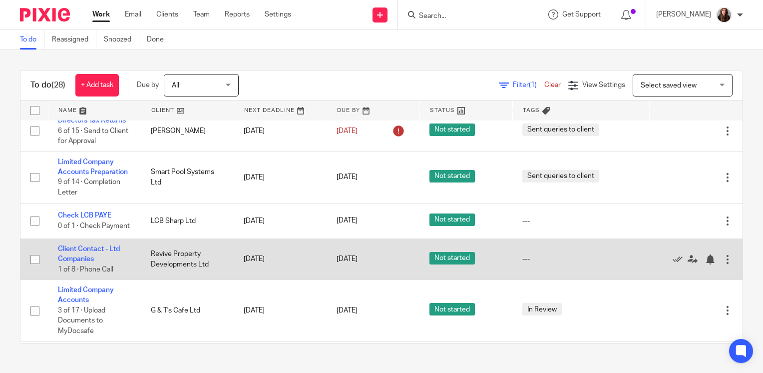
scroll to position [400, 0]
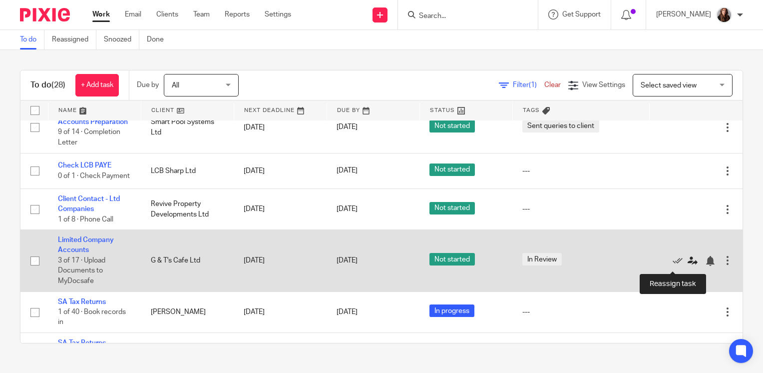
click at [688, 260] on icon at bounding box center [693, 261] width 10 height 10
click at [688, 263] on icon at bounding box center [693, 261] width 10 height 10
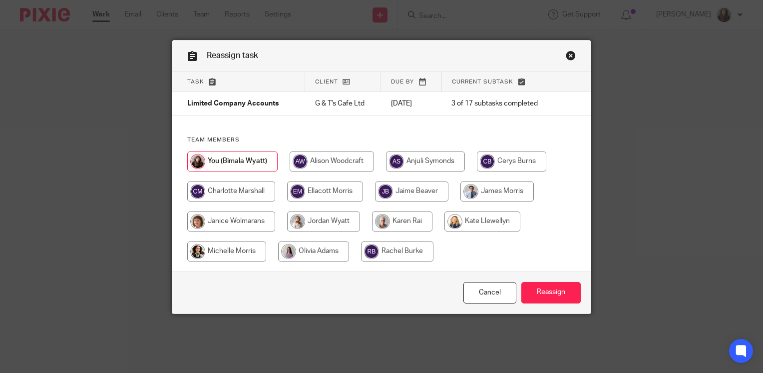
click at [419, 151] on input "radio" at bounding box center [425, 161] width 79 height 20
radio input "true"
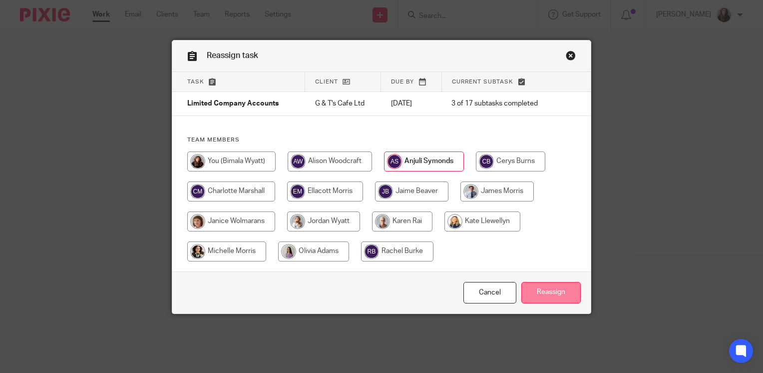
click at [545, 286] on input "Reassign" at bounding box center [551, 292] width 59 height 21
